Goal: Task Accomplishment & Management: Manage account settings

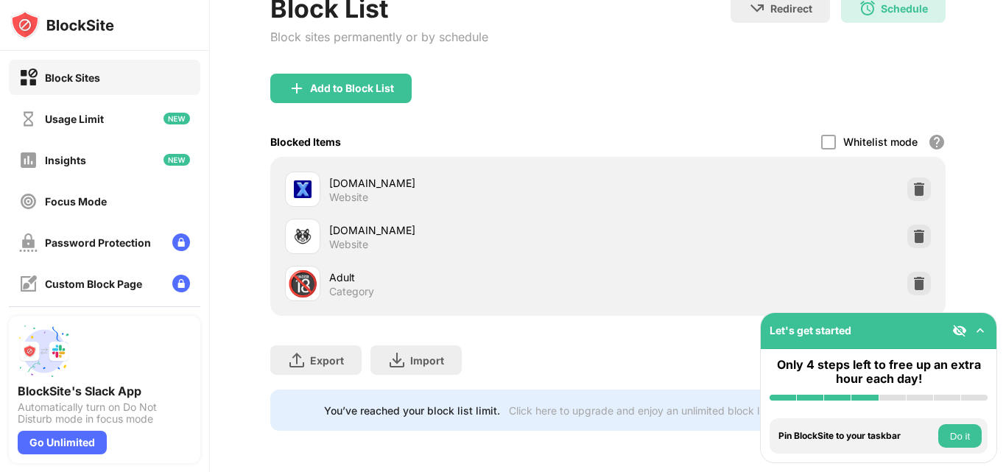
scroll to position [172, 0]
drag, startPoint x: 419, startPoint y: 195, endPoint x: 369, endPoint y: 189, distance: 50.4
click at [418, 194] on div "[DOMAIN_NAME] Website" at bounding box center [446, 189] width 323 height 35
click at [345, 191] on div "Website" at bounding box center [348, 197] width 39 height 13
drag, startPoint x: 345, startPoint y: 187, endPoint x: 349, endPoint y: 177, distance: 11.0
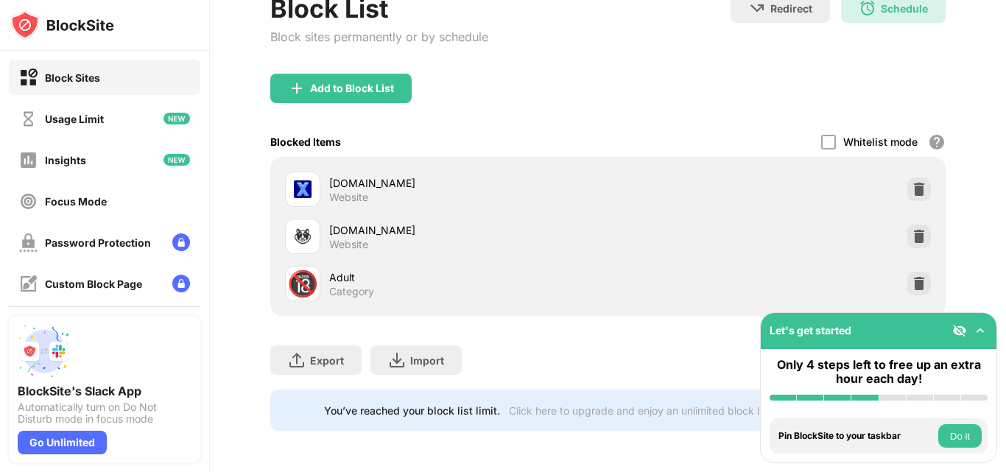
click at [349, 191] on div "Website" at bounding box center [348, 197] width 39 height 13
click at [348, 213] on div "[DOMAIN_NAME] Website" at bounding box center [608, 236] width 658 height 47
click at [916, 181] on div at bounding box center [919, 190] width 24 height 24
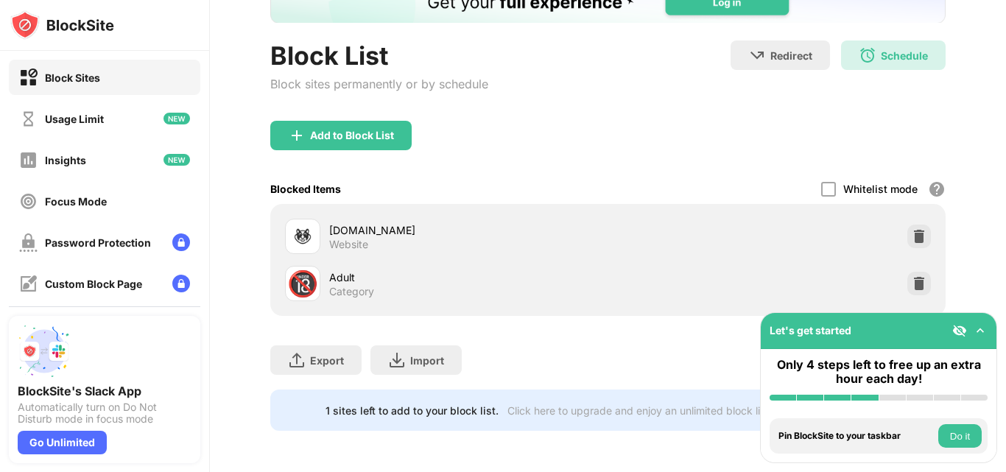
click at [916, 181] on div "Whitelist mode Block all websites except for those in your whitelist. Whitelist…" at bounding box center [883, 189] width 124 height 30
click at [913, 204] on div "[DOMAIN_NAME] Website 🔞 Adult Category" at bounding box center [607, 260] width 675 height 112
click at [913, 229] on img at bounding box center [919, 236] width 15 height 15
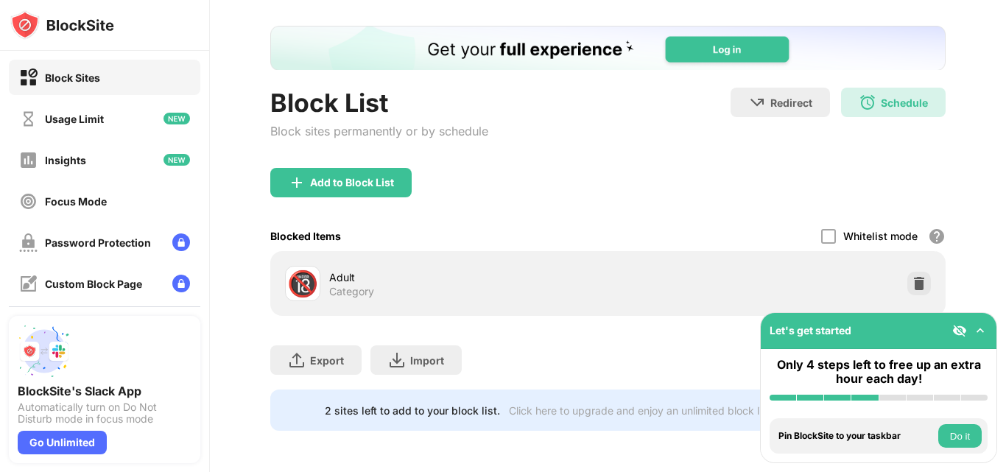
drag, startPoint x: 525, startPoint y: 301, endPoint x: 407, endPoint y: 282, distance: 119.4
click at [521, 301] on div "🔞 Adult Category" at bounding box center [607, 283] width 675 height 65
drag, startPoint x: 407, startPoint y: 282, endPoint x: 389, endPoint y: 294, distance: 21.2
click at [405, 287] on div "Adult Category" at bounding box center [468, 284] width 279 height 29
drag, startPoint x: 379, startPoint y: 295, endPoint x: 306, endPoint y: 328, distance: 80.8
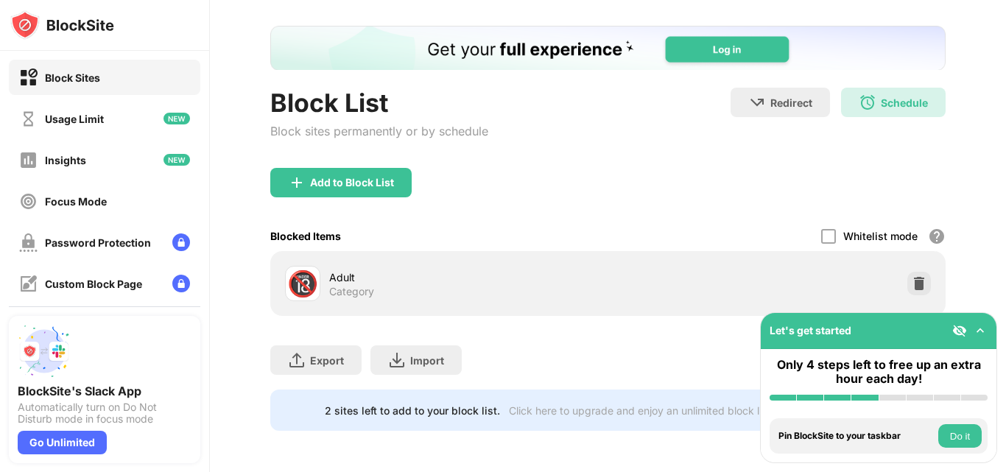
click at [374, 295] on div "🔞 Adult Category" at bounding box center [608, 283] width 658 height 47
click at [342, 266] on div "🔞 Adult Category" at bounding box center [446, 283] width 323 height 35
click at [424, 272] on div "Adult" at bounding box center [468, 277] width 279 height 15
drag, startPoint x: 543, startPoint y: 278, endPoint x: 524, endPoint y: 302, distance: 29.9
click at [544, 287] on div "Adult Category" at bounding box center [468, 284] width 279 height 29
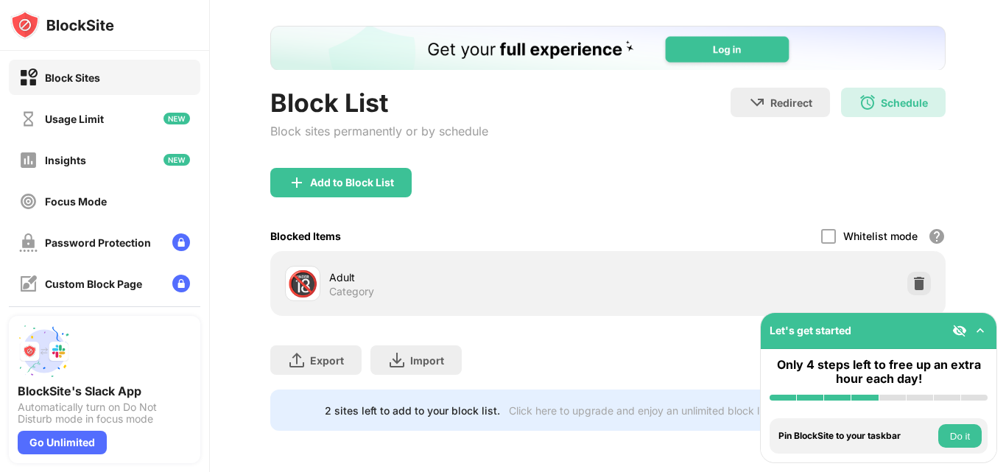
click at [981, 329] on img at bounding box center [980, 330] width 15 height 15
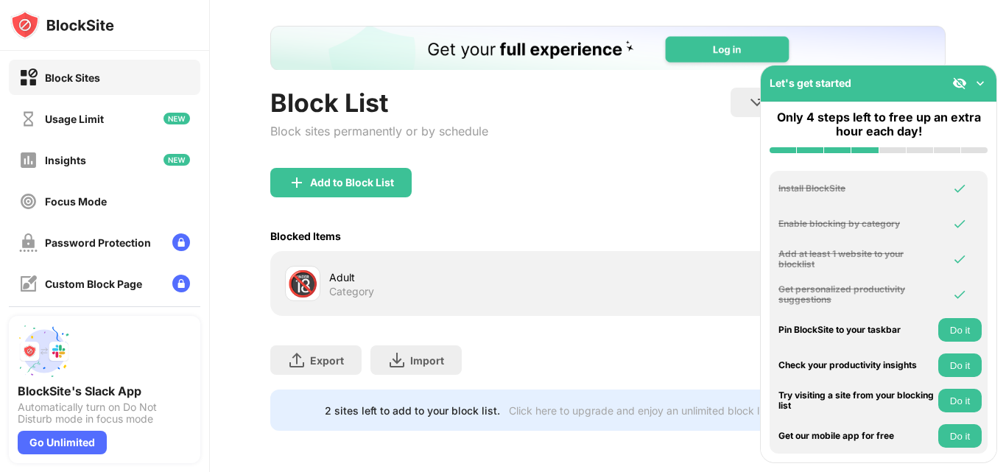
click at [912, 203] on div "Install BlockSite" at bounding box center [879, 188] width 218 height 35
click at [979, 84] on img at bounding box center [980, 83] width 15 height 15
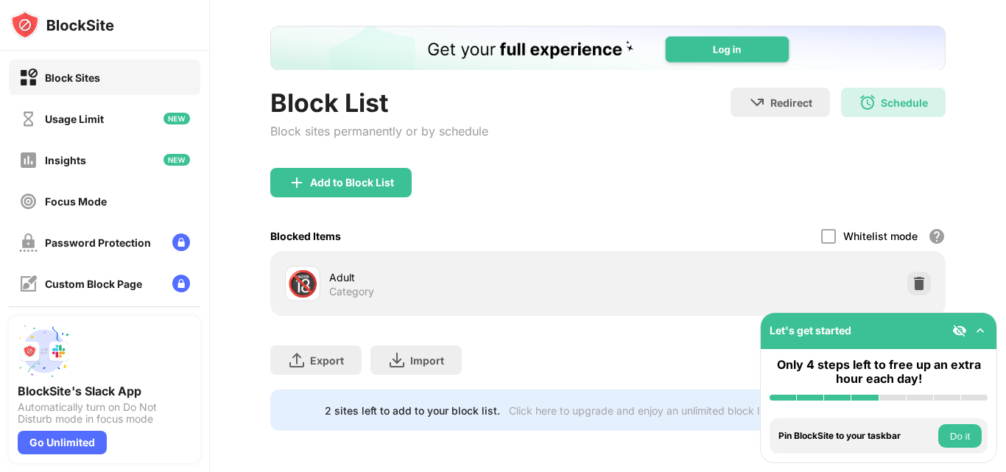
click at [315, 269] on div "🔞" at bounding box center [302, 284] width 31 height 30
click at [821, 229] on div at bounding box center [828, 236] width 15 height 15
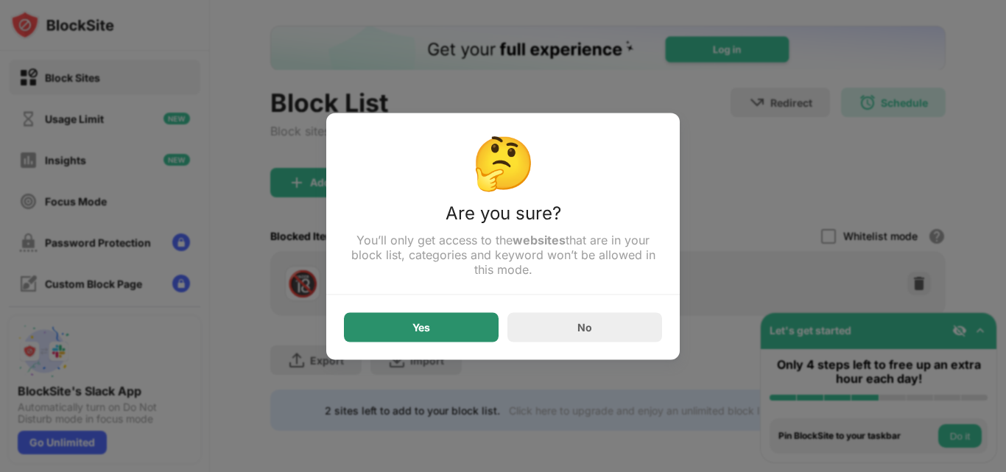
click at [437, 338] on div "Yes" at bounding box center [421, 326] width 155 height 29
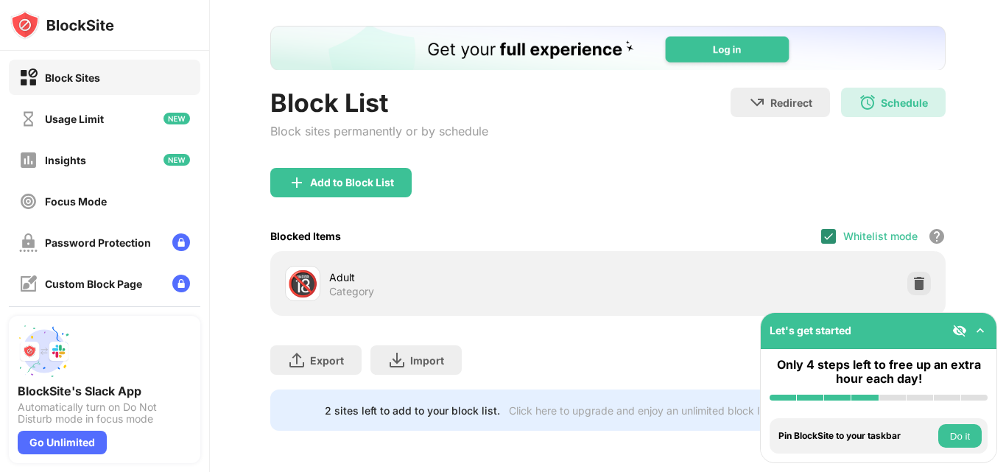
click at [821, 229] on div at bounding box center [828, 236] width 15 height 15
click at [912, 276] on img at bounding box center [919, 283] width 15 height 15
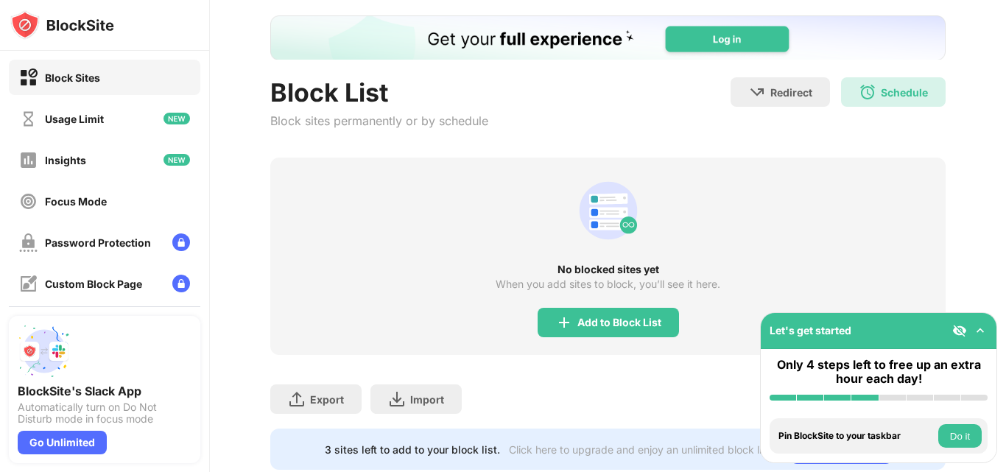
click at [611, 315] on div "Add to Block List" at bounding box center [608, 322] width 141 height 29
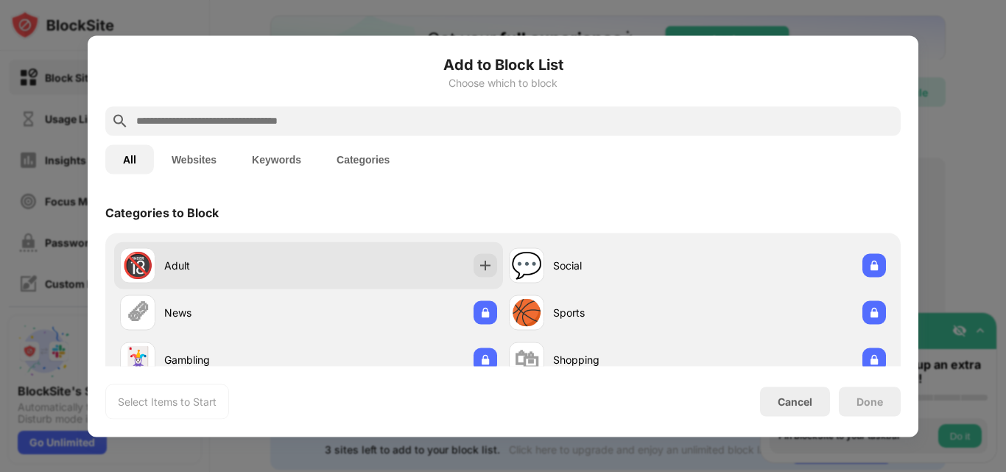
click at [232, 269] on div "Adult" at bounding box center [236, 265] width 144 height 15
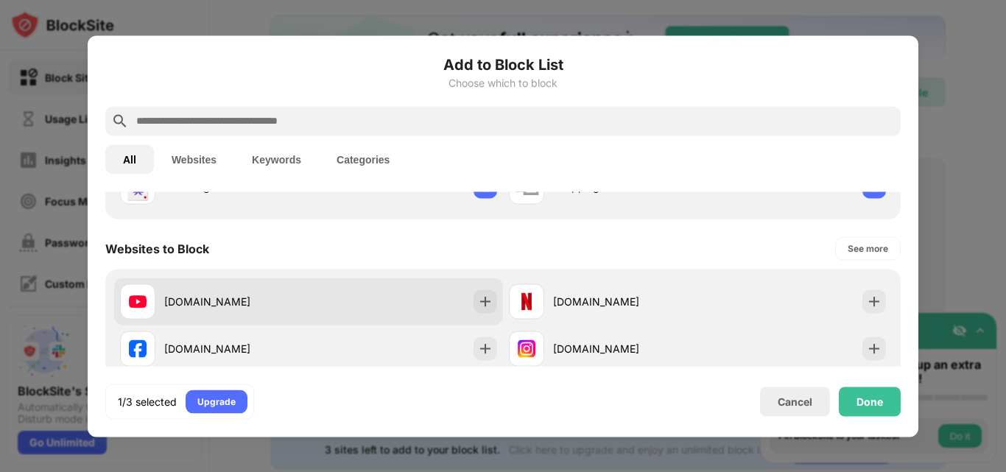
scroll to position [221, 0]
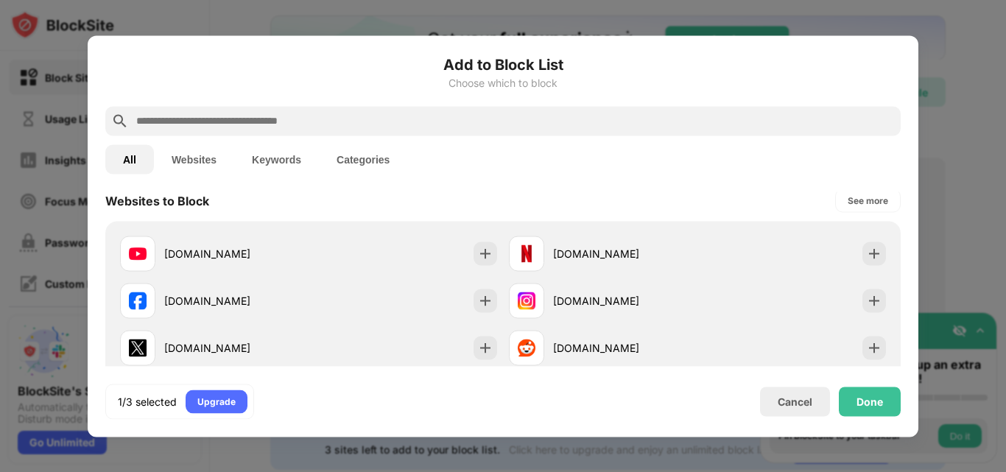
click at [308, 168] on button "Keywords" at bounding box center [276, 158] width 85 height 29
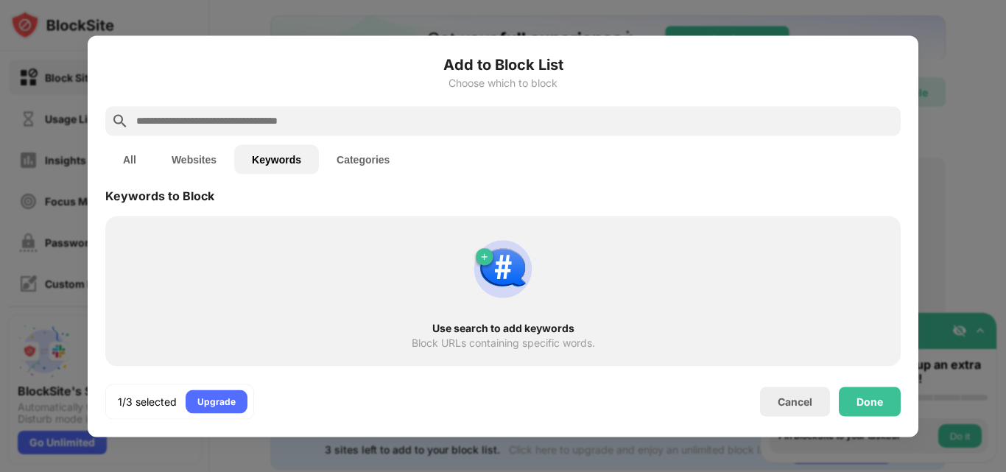
scroll to position [0, 0]
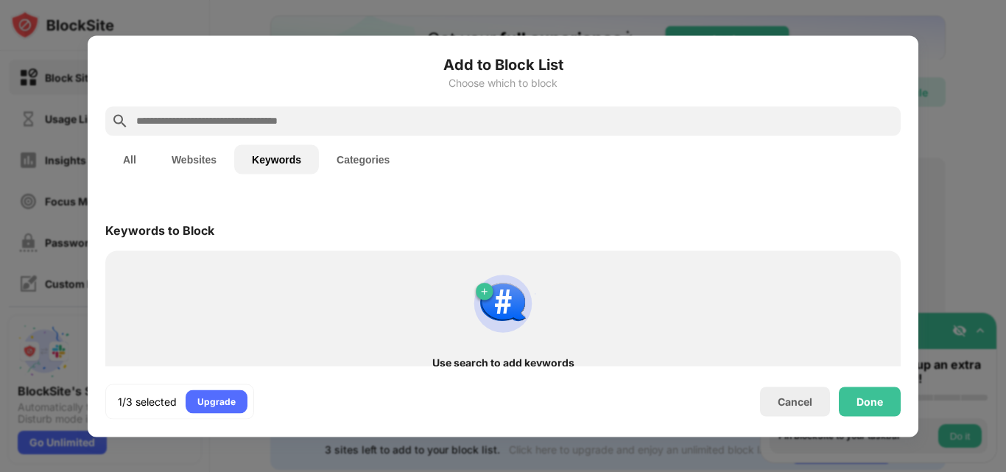
click at [365, 153] on button "Categories" at bounding box center [363, 158] width 88 height 29
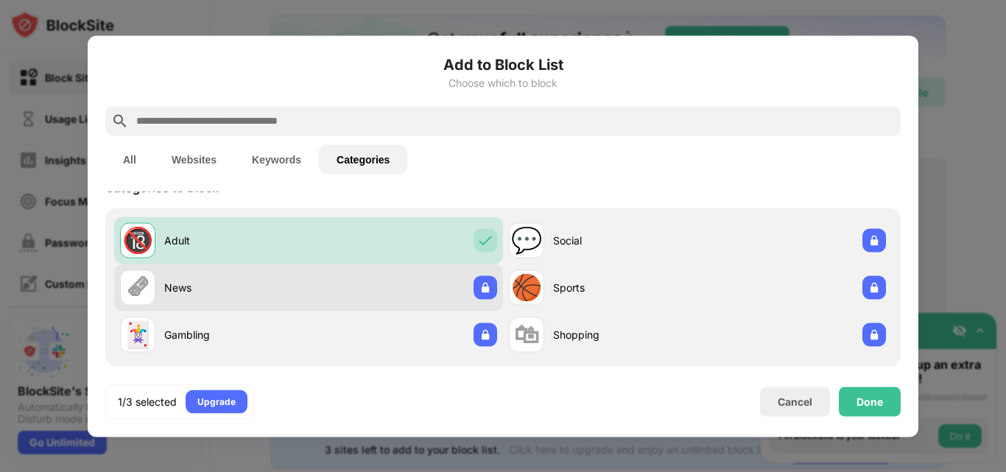
scroll to position [43, 0]
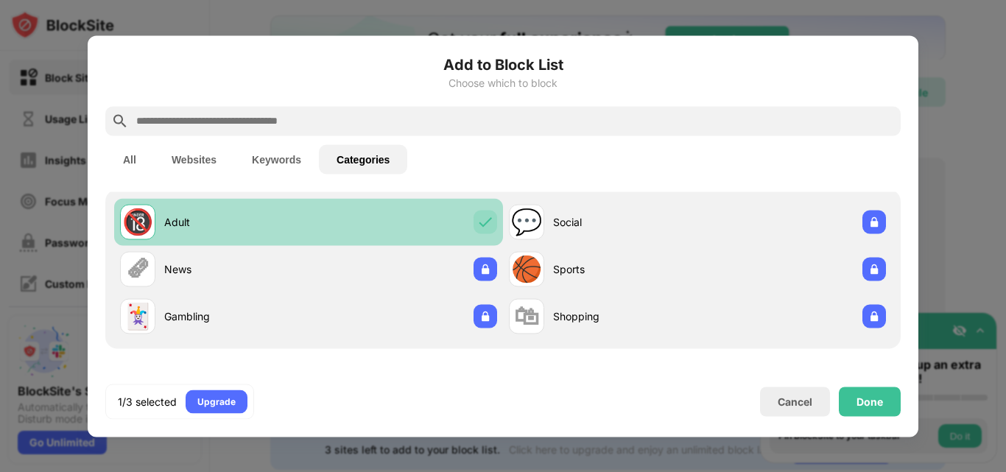
click at [299, 231] on div "🔞 Adult" at bounding box center [214, 221] width 189 height 35
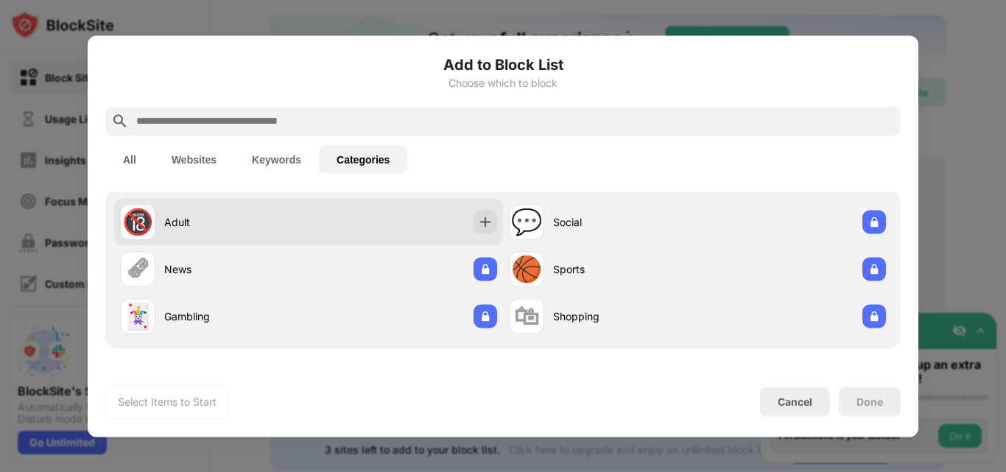
click at [299, 231] on div "🔞 Adult" at bounding box center [214, 221] width 189 height 35
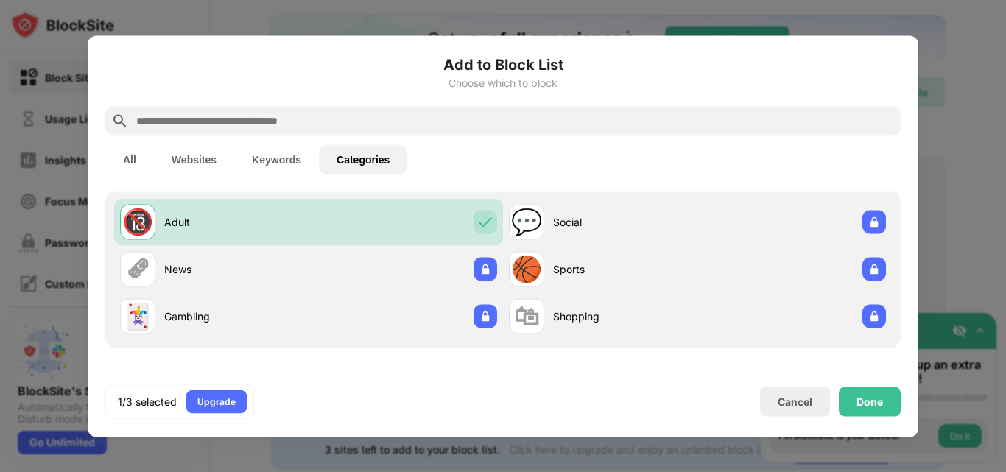
click at [276, 157] on button "Keywords" at bounding box center [276, 158] width 85 height 29
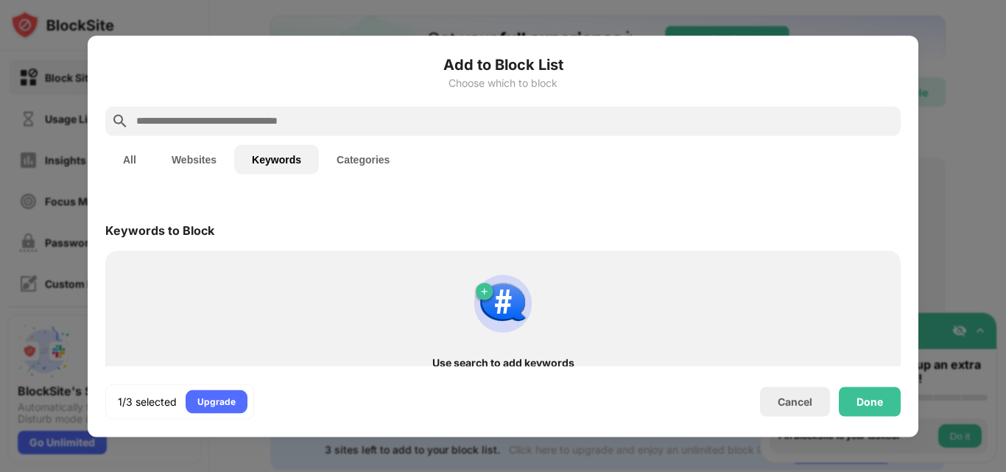
click at [216, 164] on button "Websites" at bounding box center [194, 158] width 80 height 29
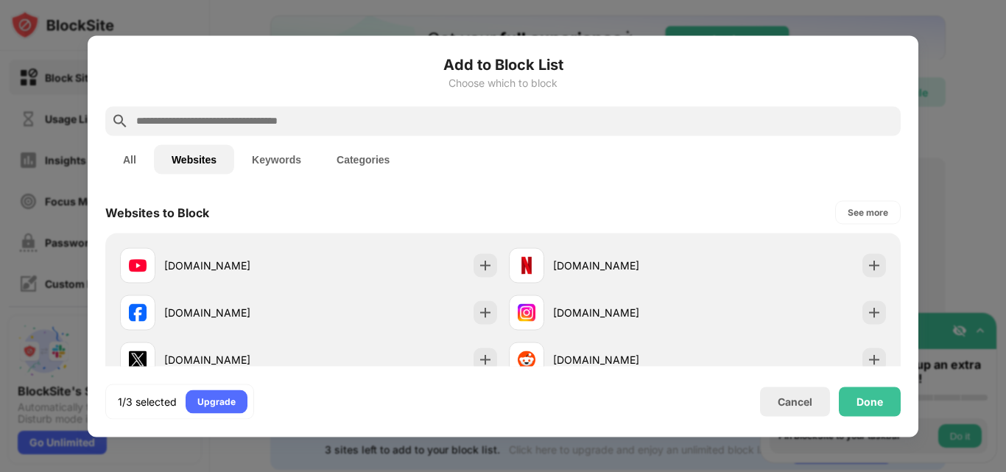
click at [146, 157] on button "All" at bounding box center [129, 158] width 49 height 29
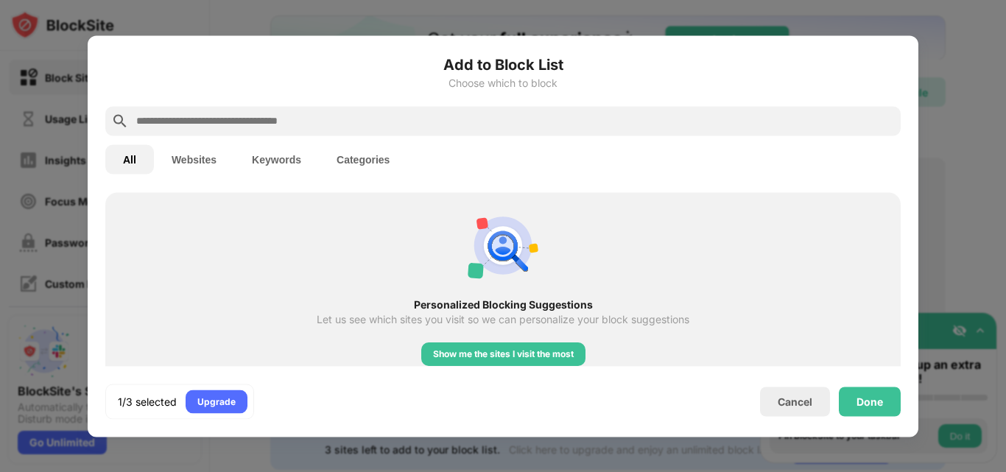
scroll to position [624, 0]
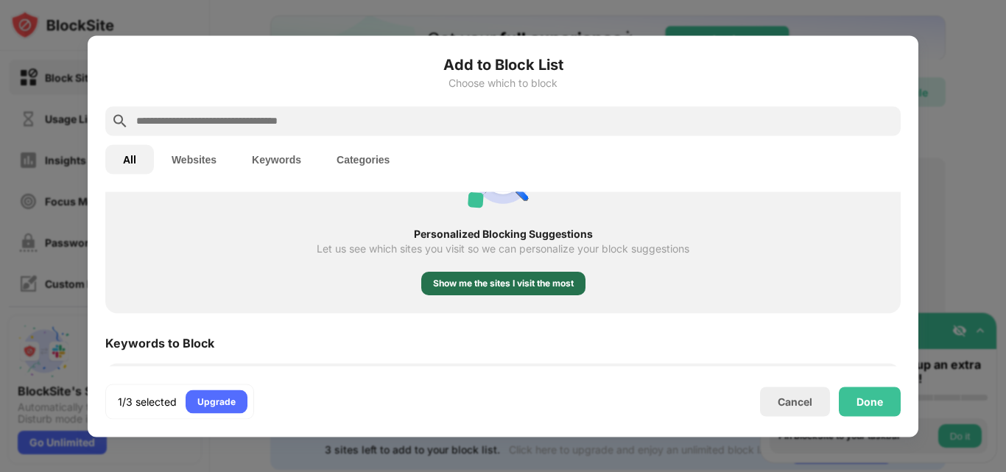
click at [491, 281] on div "Show me the sites I visit the most" at bounding box center [503, 283] width 141 height 15
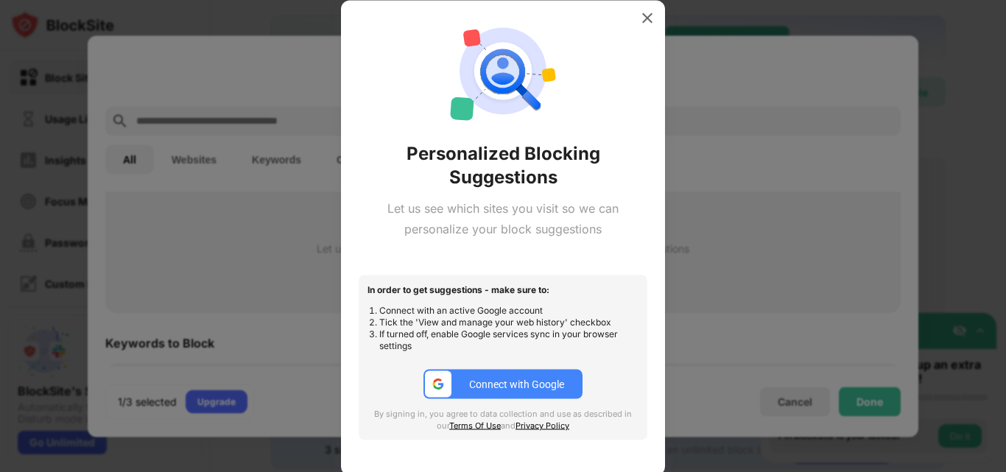
click at [521, 371] on button "Connect with Google" at bounding box center [503, 384] width 159 height 29
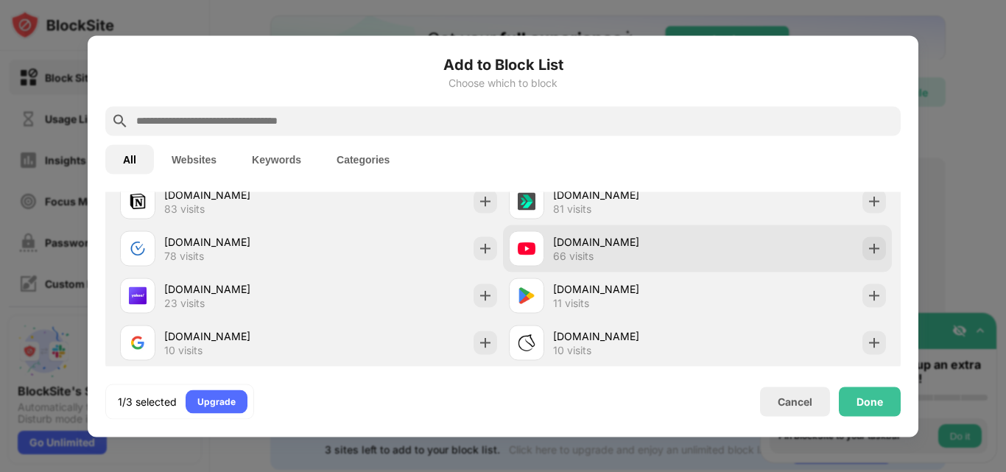
click at [594, 224] on div "[DOMAIN_NAME] 81 visits" at bounding box center [697, 201] width 389 height 47
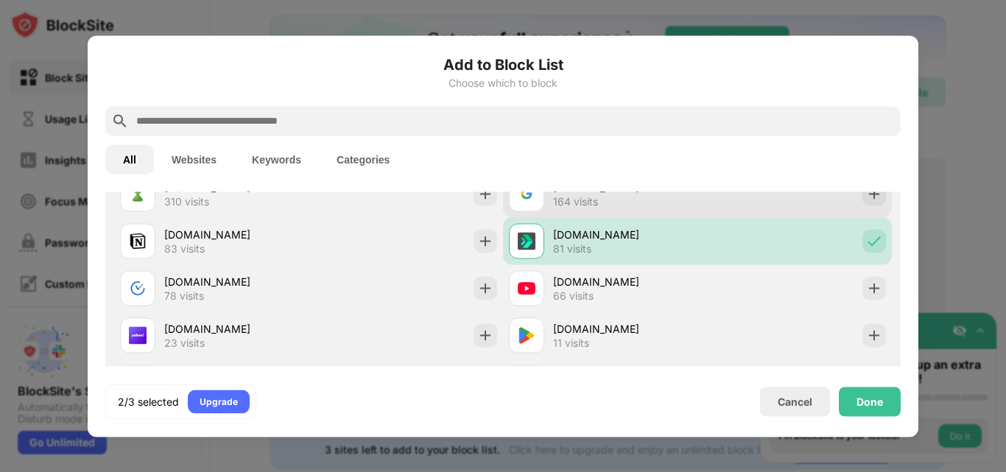
scroll to position [550, 0]
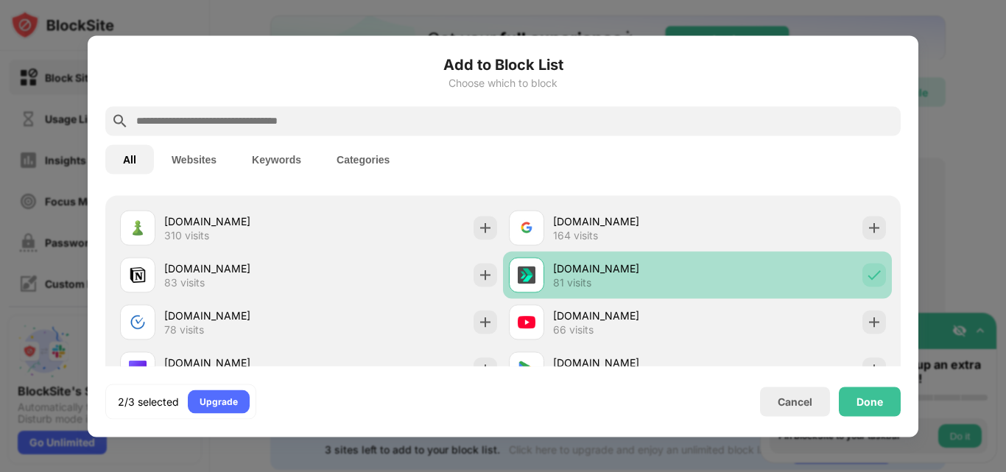
click at [618, 266] on div "[DOMAIN_NAME]" at bounding box center [625, 268] width 144 height 15
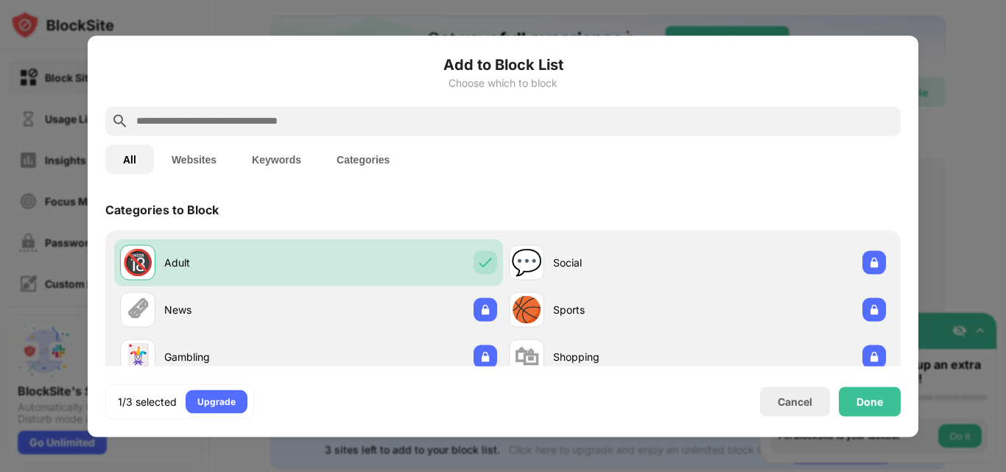
scroll to position [0, 0]
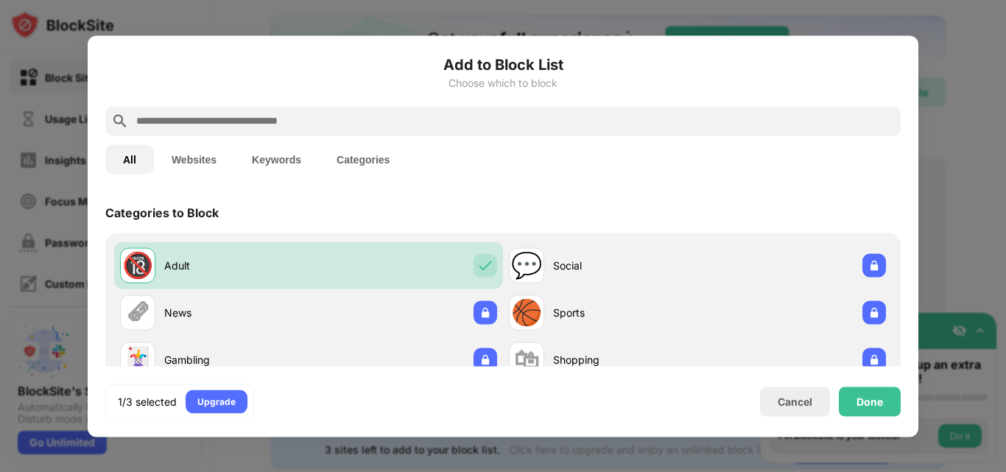
click at [273, 169] on button "Keywords" at bounding box center [276, 158] width 85 height 29
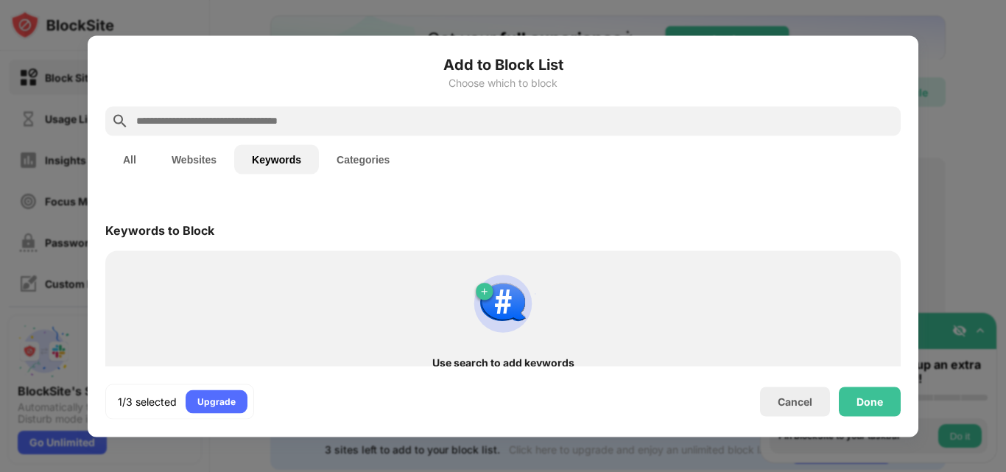
click at [148, 143] on div "All Websites Keywords Categories" at bounding box center [503, 159] width 796 height 47
click at [128, 158] on button "All" at bounding box center [129, 158] width 49 height 29
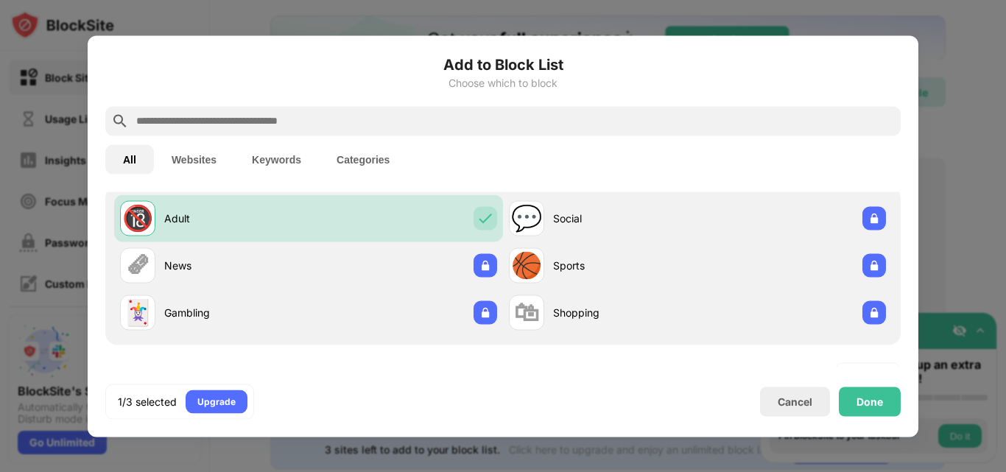
scroll to position [516, 0]
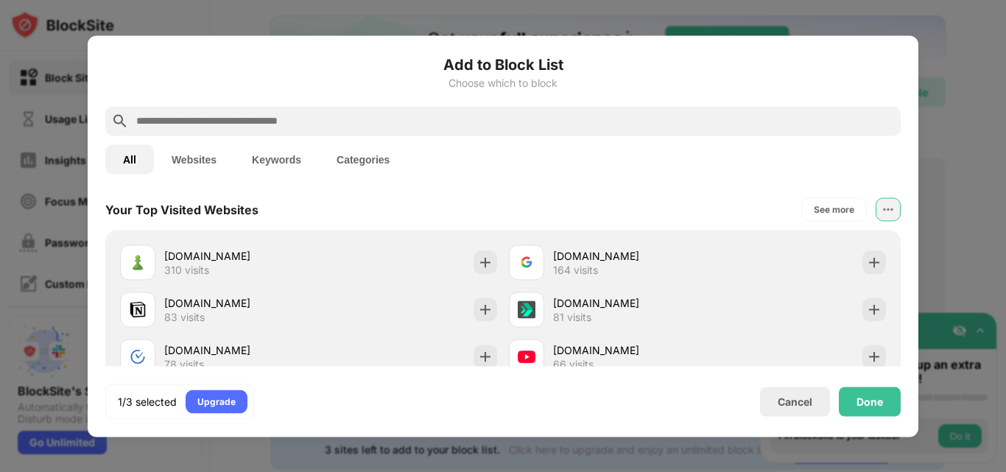
click at [876, 200] on div at bounding box center [888, 209] width 25 height 24
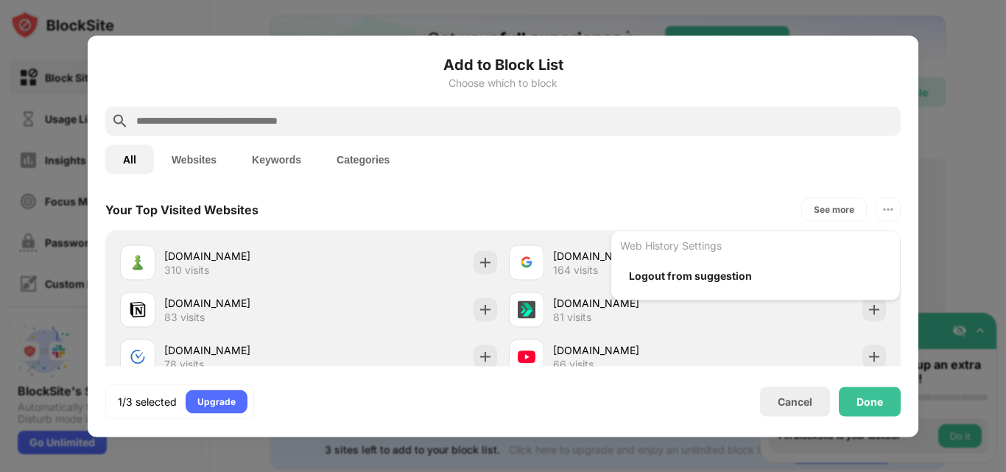
click at [876, 211] on div "Web History Settings Logout from suggestion" at bounding box center [888, 209] width 25 height 24
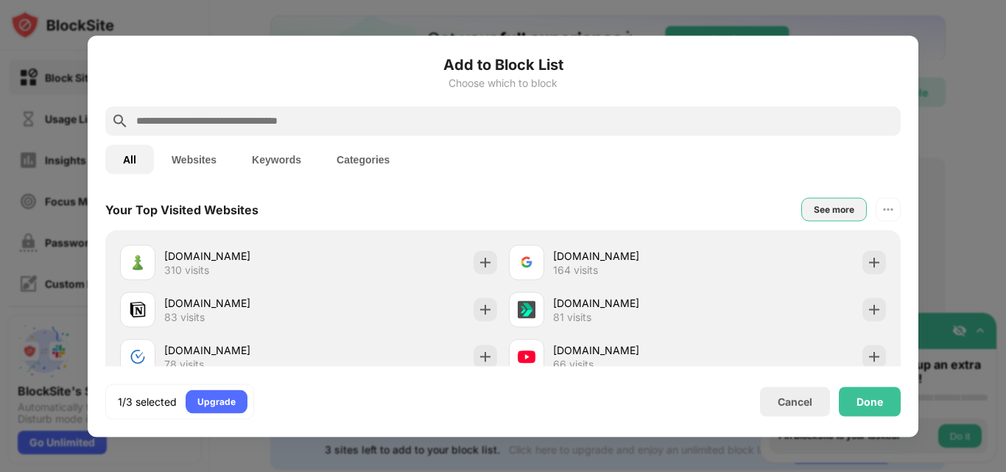
click at [824, 208] on div "See more" at bounding box center [834, 209] width 41 height 15
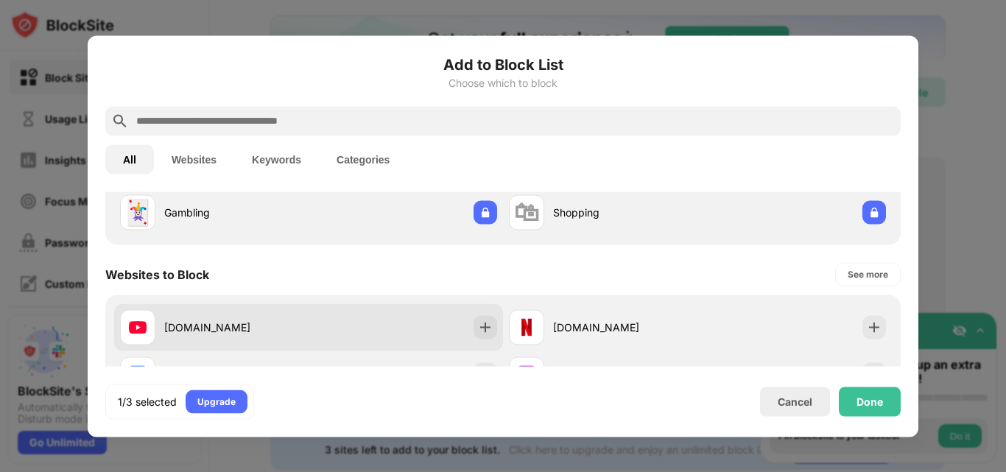
scroll to position [221, 0]
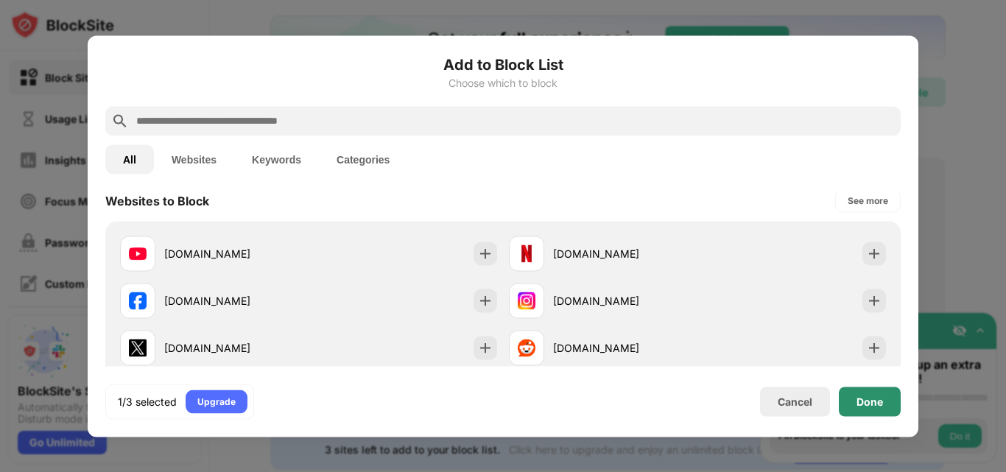
click at [840, 396] on div "Done" at bounding box center [870, 401] width 62 height 29
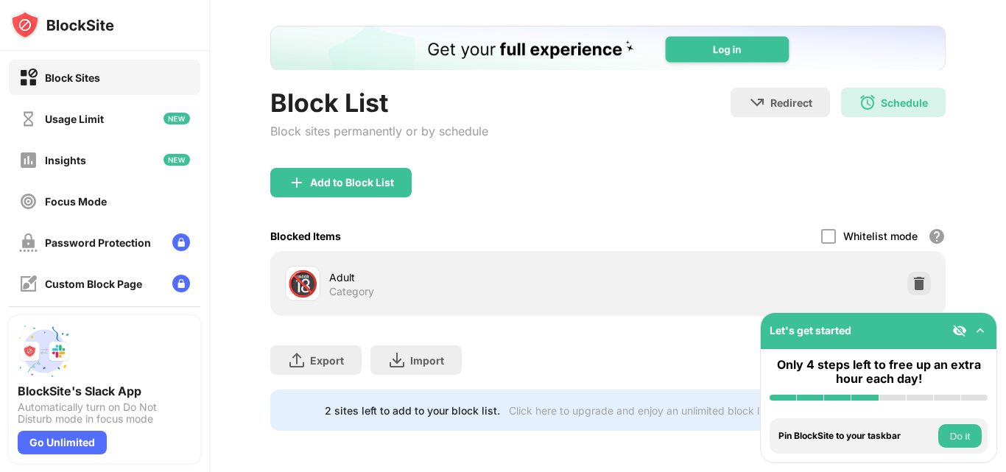
scroll to position [245, 0]
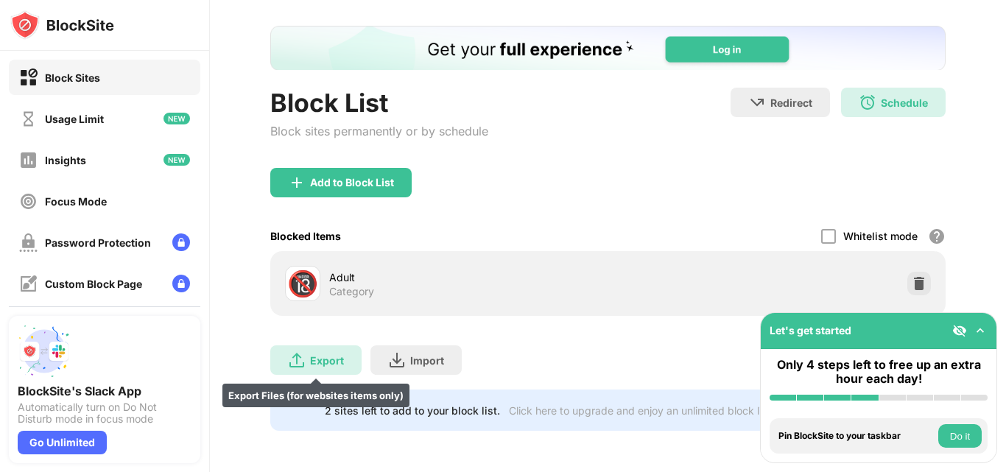
click at [332, 360] on div "Export Export Files (for websites items only)" at bounding box center [315, 359] width 91 height 29
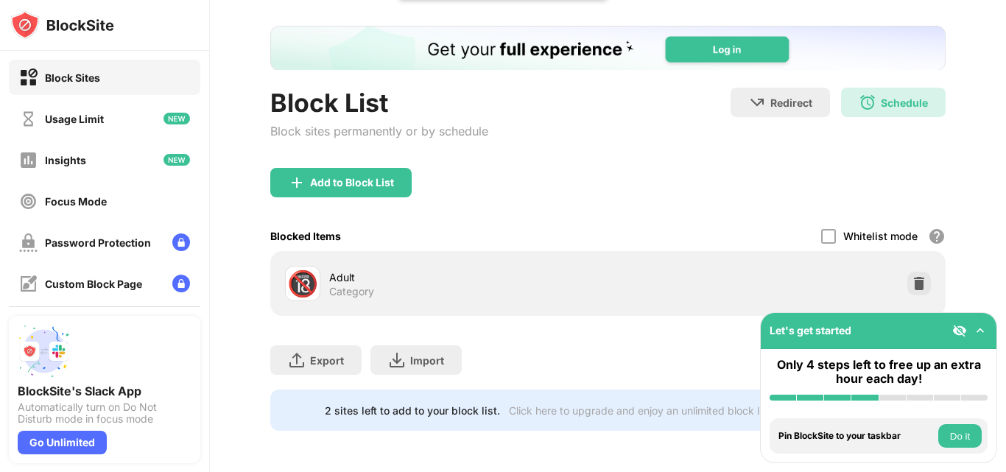
click at [383, 270] on div "Adult" at bounding box center [468, 277] width 279 height 15
click at [344, 285] on div "Category" at bounding box center [351, 291] width 45 height 13
click at [324, 283] on div "🔞 Adult Category" at bounding box center [446, 283] width 323 height 35
click at [290, 270] on div "🔞" at bounding box center [302, 284] width 31 height 30
click at [293, 269] on div "🔞" at bounding box center [302, 284] width 31 height 30
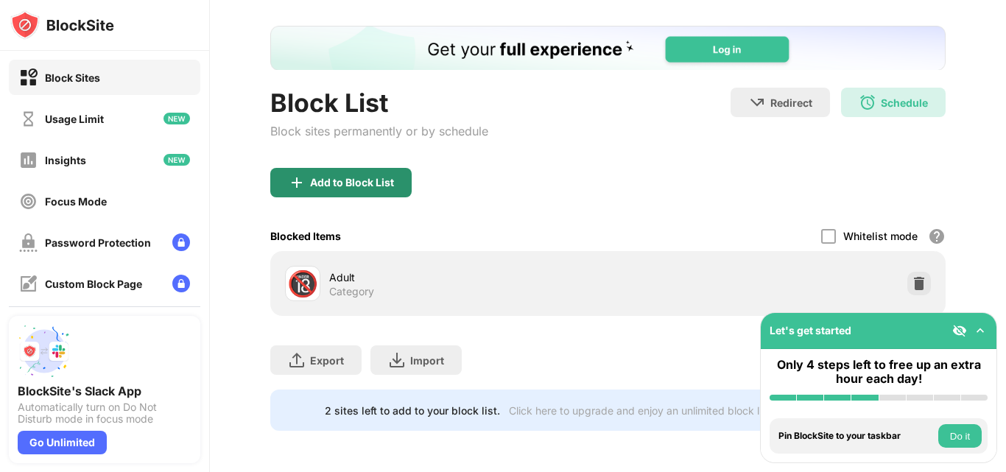
click at [367, 168] on div "Add to Block List" at bounding box center [340, 182] width 141 height 29
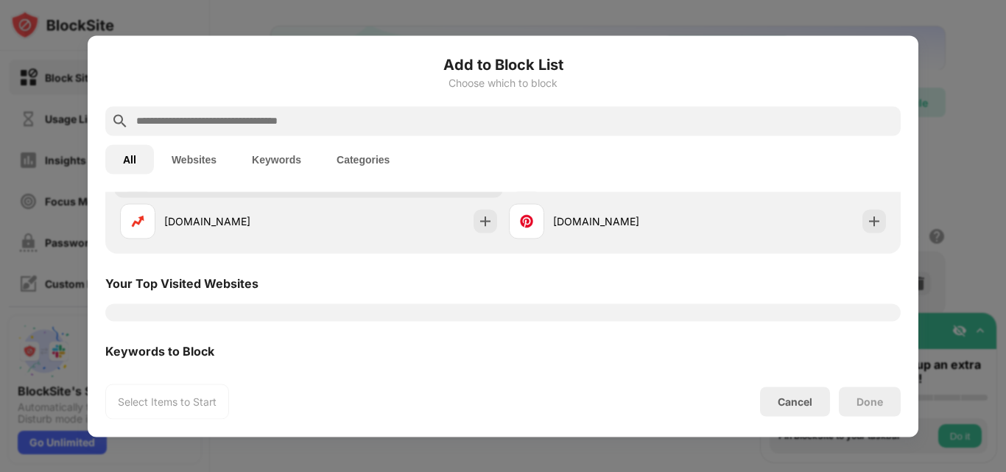
scroll to position [597, 0]
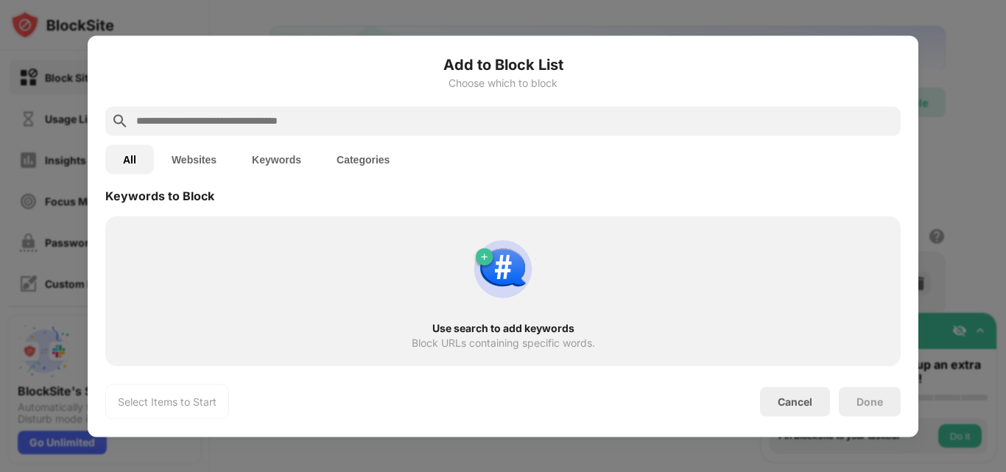
click at [788, 418] on div "Select Items to Start Cancel Done" at bounding box center [503, 401] width 796 height 35
click at [354, 161] on button "Categories" at bounding box center [363, 158] width 88 height 29
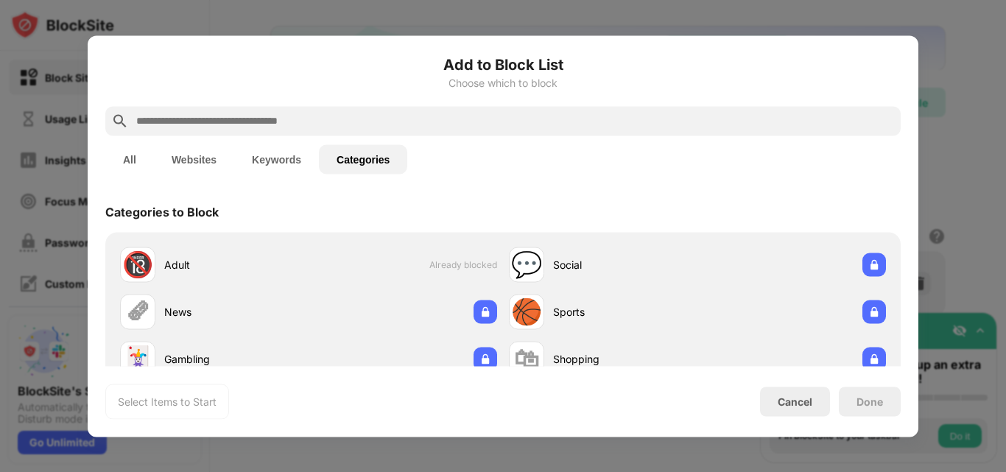
scroll to position [0, 0]
click at [381, 125] on input "text" at bounding box center [515, 121] width 760 height 18
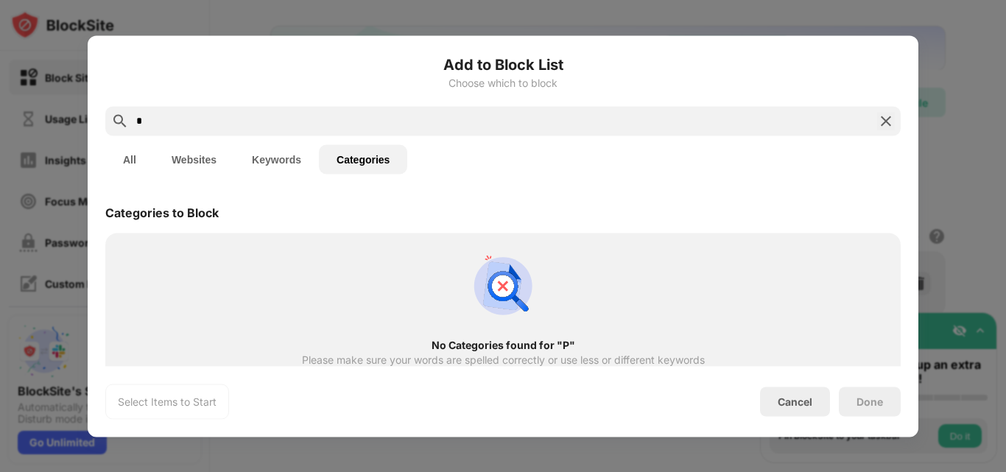
type input "*"
click at [164, 153] on button "Websites" at bounding box center [194, 158] width 80 height 29
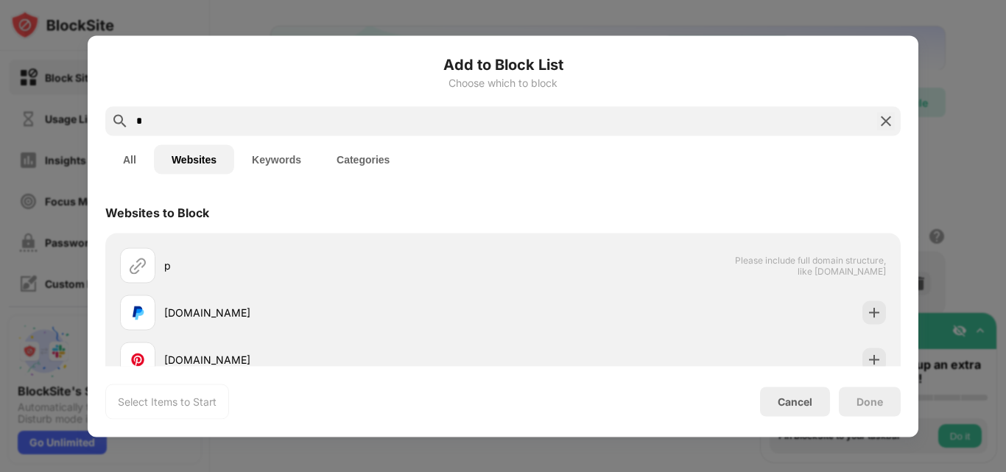
click at [208, 125] on input "*" at bounding box center [503, 121] width 737 height 18
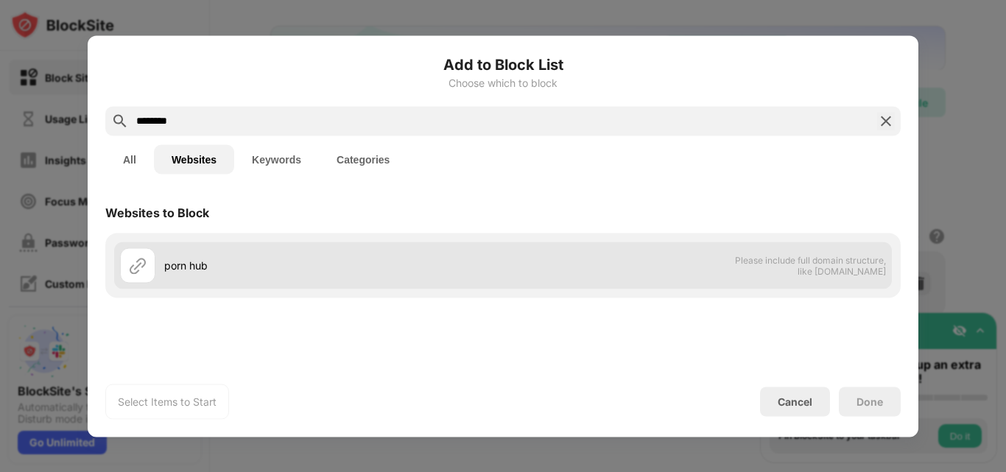
type input "********"
click at [320, 263] on div "porn hub" at bounding box center [333, 265] width 339 height 15
click at [288, 268] on div "porn hub" at bounding box center [333, 265] width 339 height 15
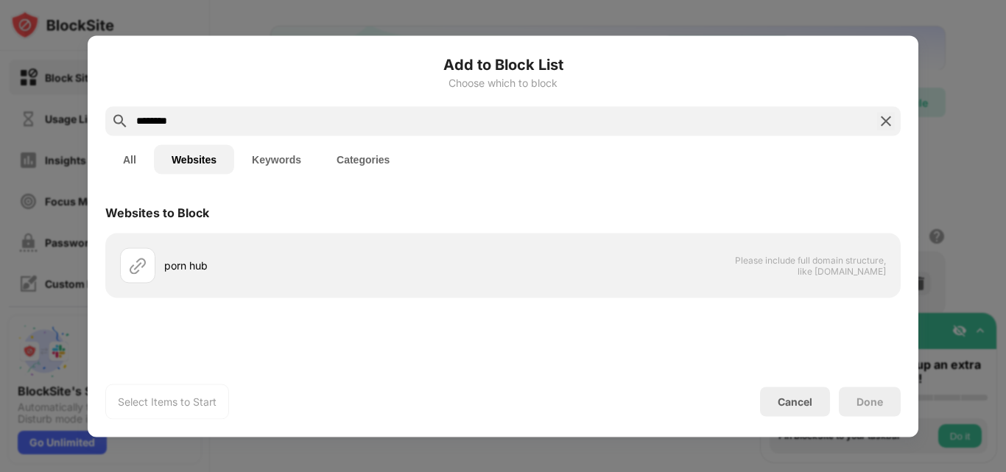
click at [881, 111] on div "********" at bounding box center [503, 120] width 796 height 29
click at [885, 119] on img at bounding box center [886, 121] width 18 height 18
